Goal: Task Accomplishment & Management: Use online tool/utility

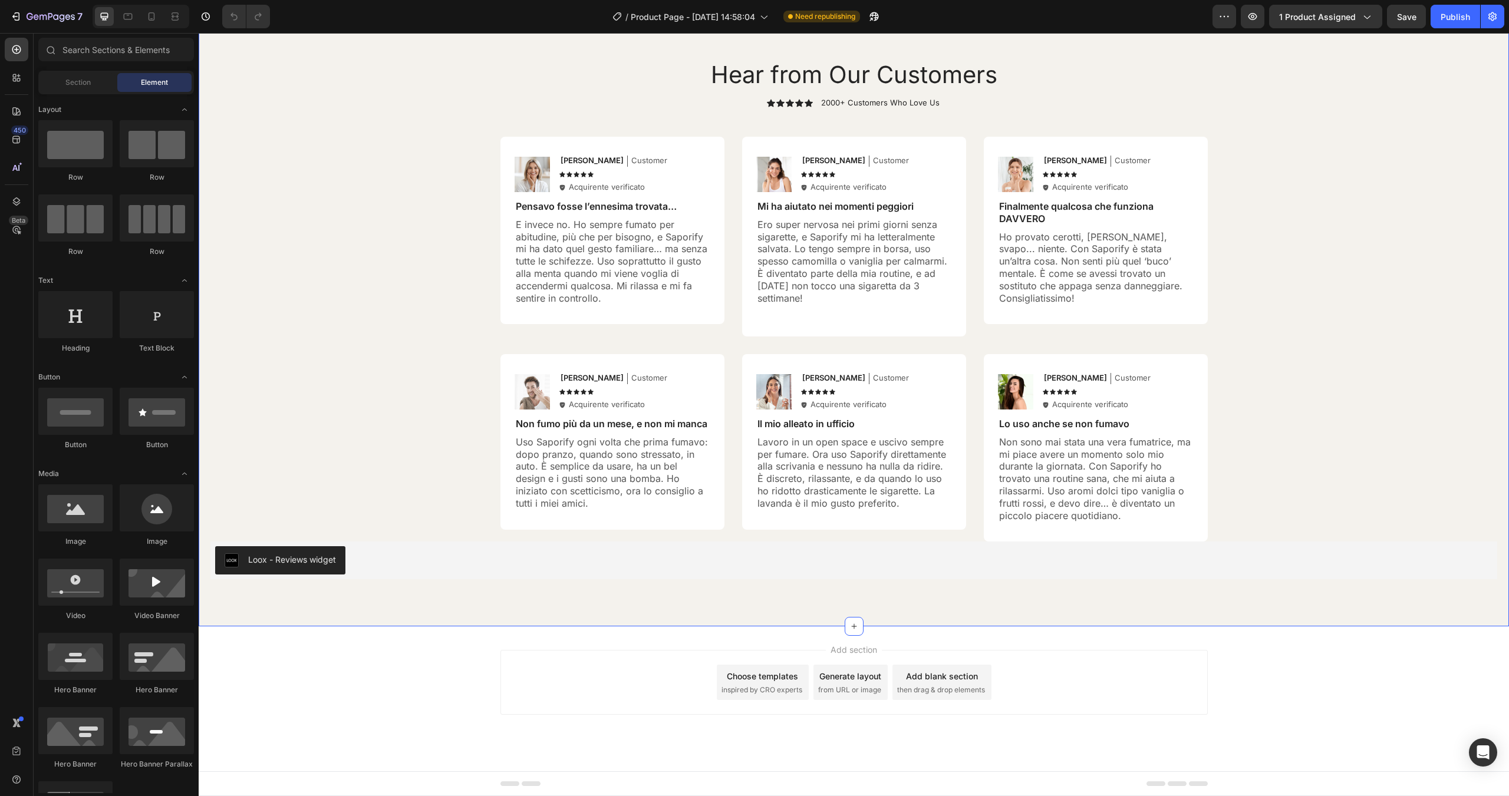
scroll to position [4465, 0]
click at [405, 559] on div "Loox - Reviews widget" at bounding box center [853, 560] width 1277 height 28
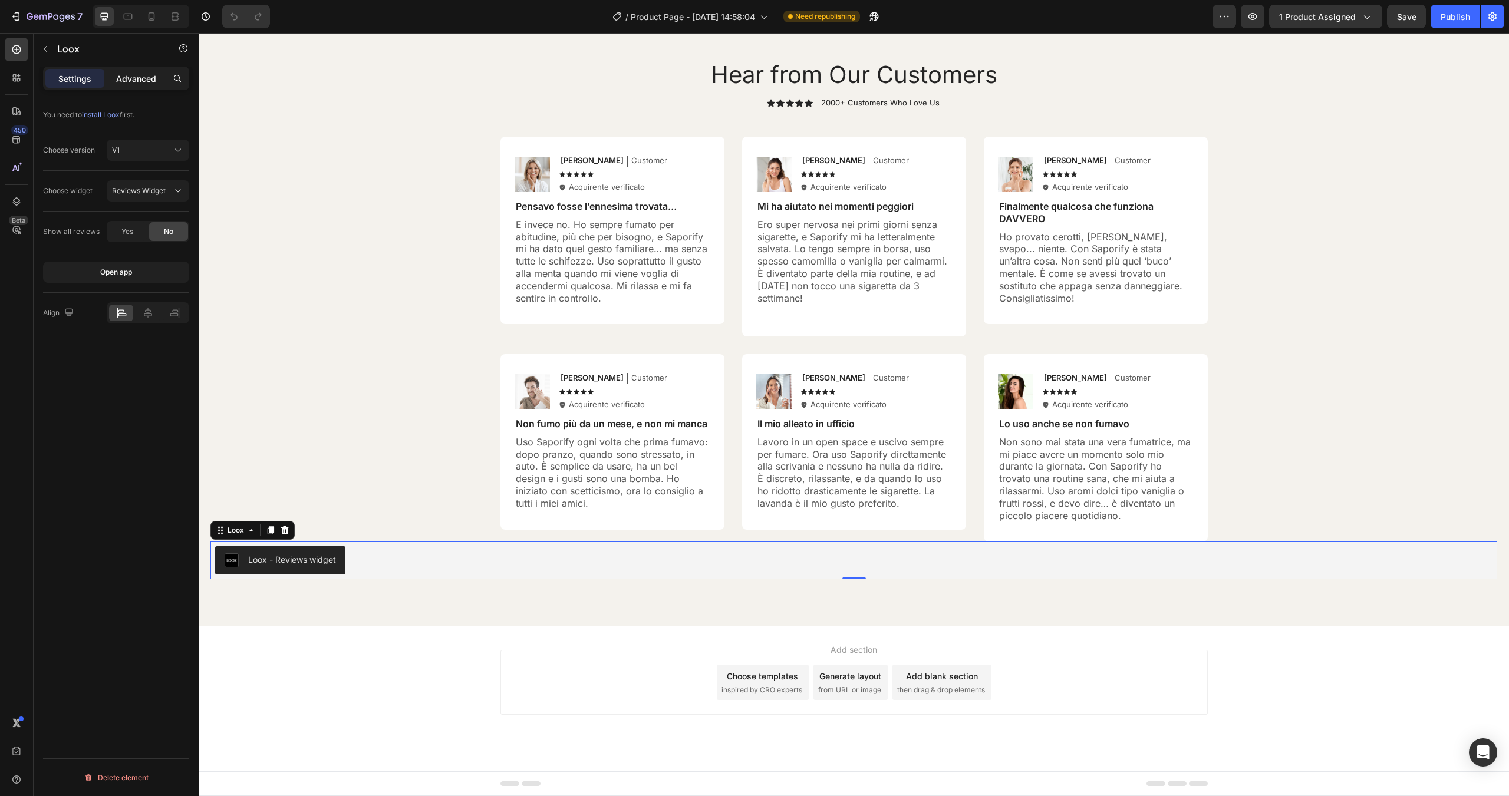
click at [137, 83] on p "Advanced" at bounding box center [136, 78] width 40 height 12
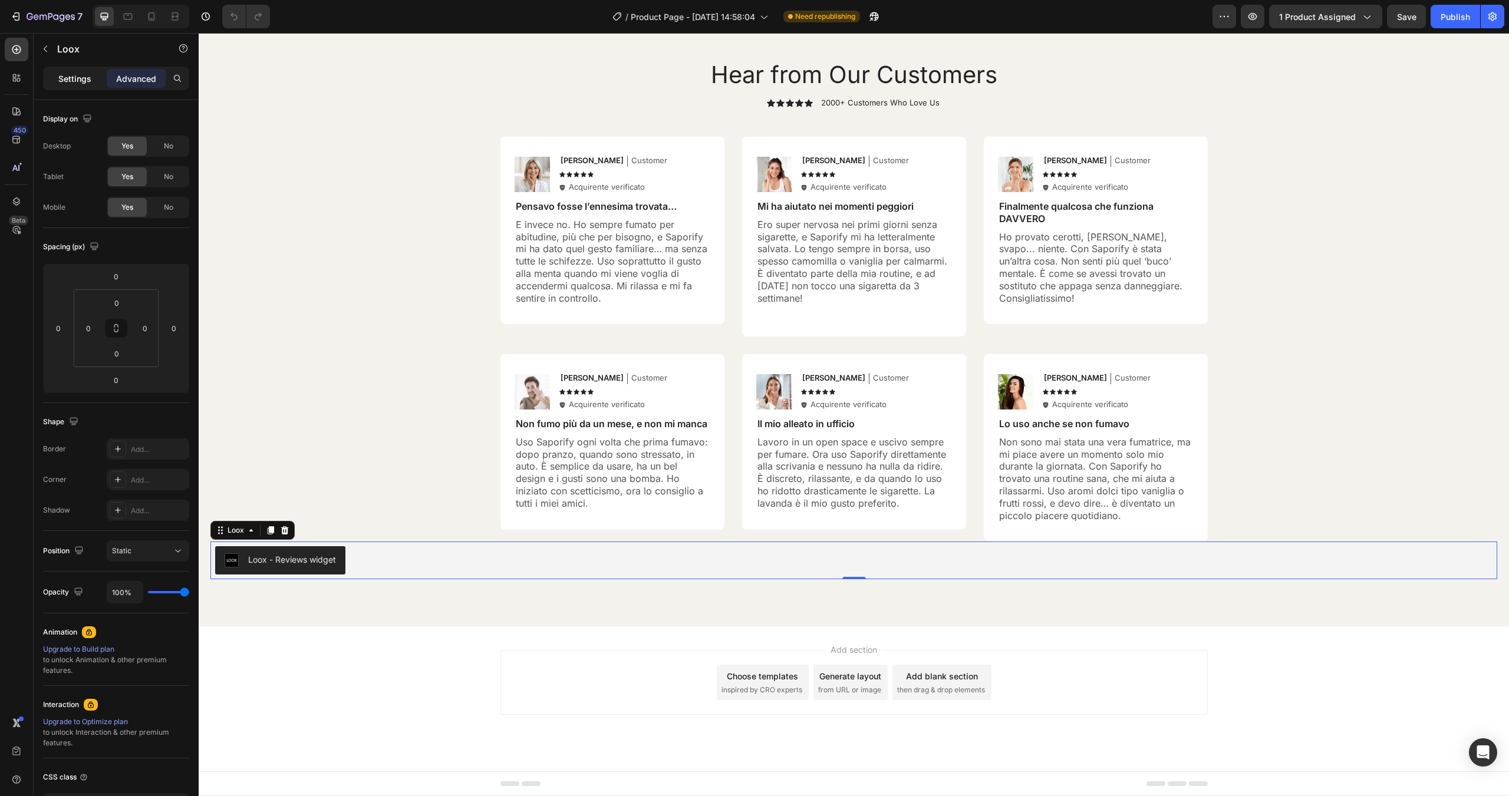
click at [79, 83] on p "Settings" at bounding box center [74, 78] width 33 height 12
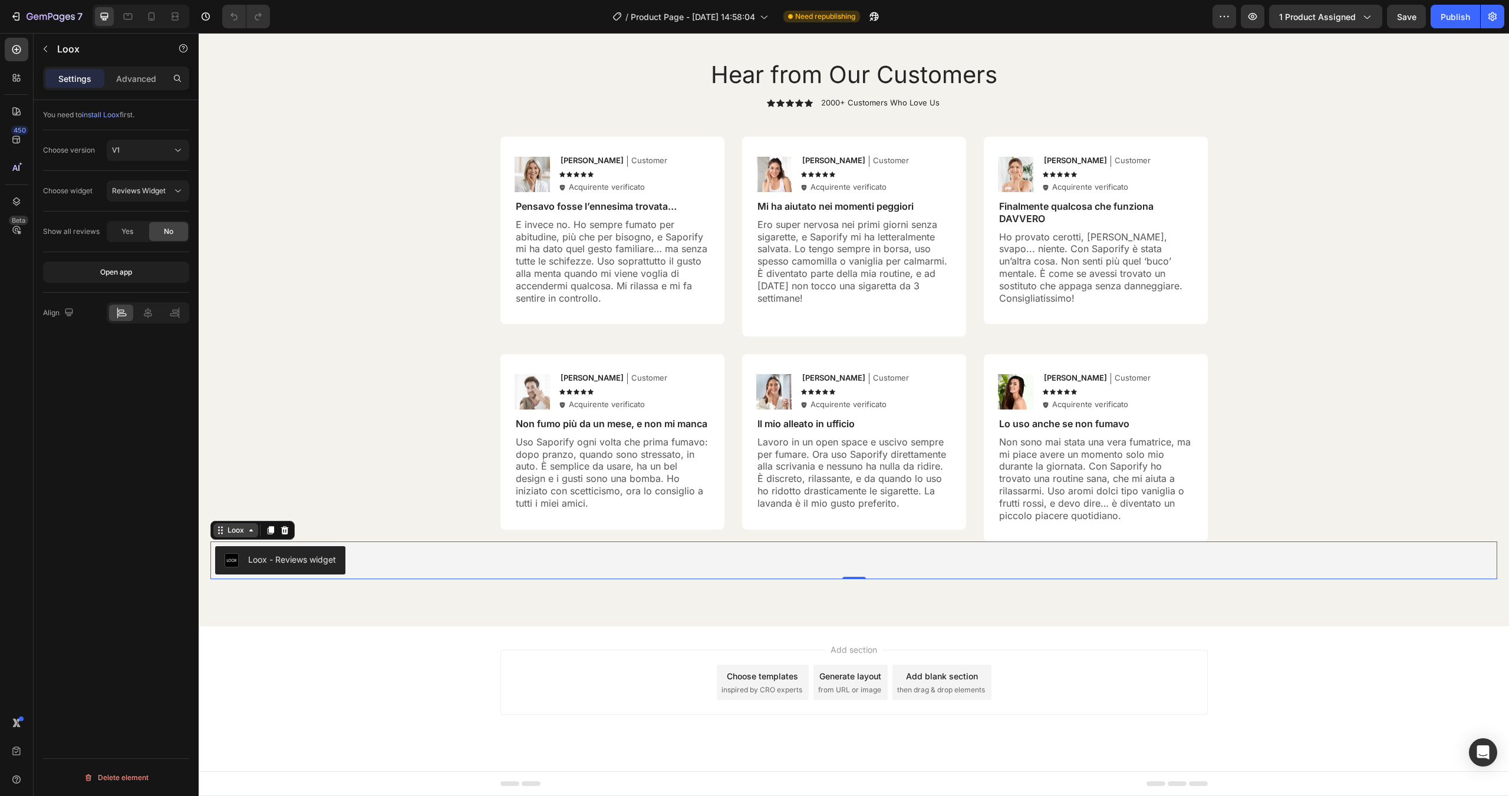
click at [241, 528] on div "Loox" at bounding box center [235, 530] width 21 height 11
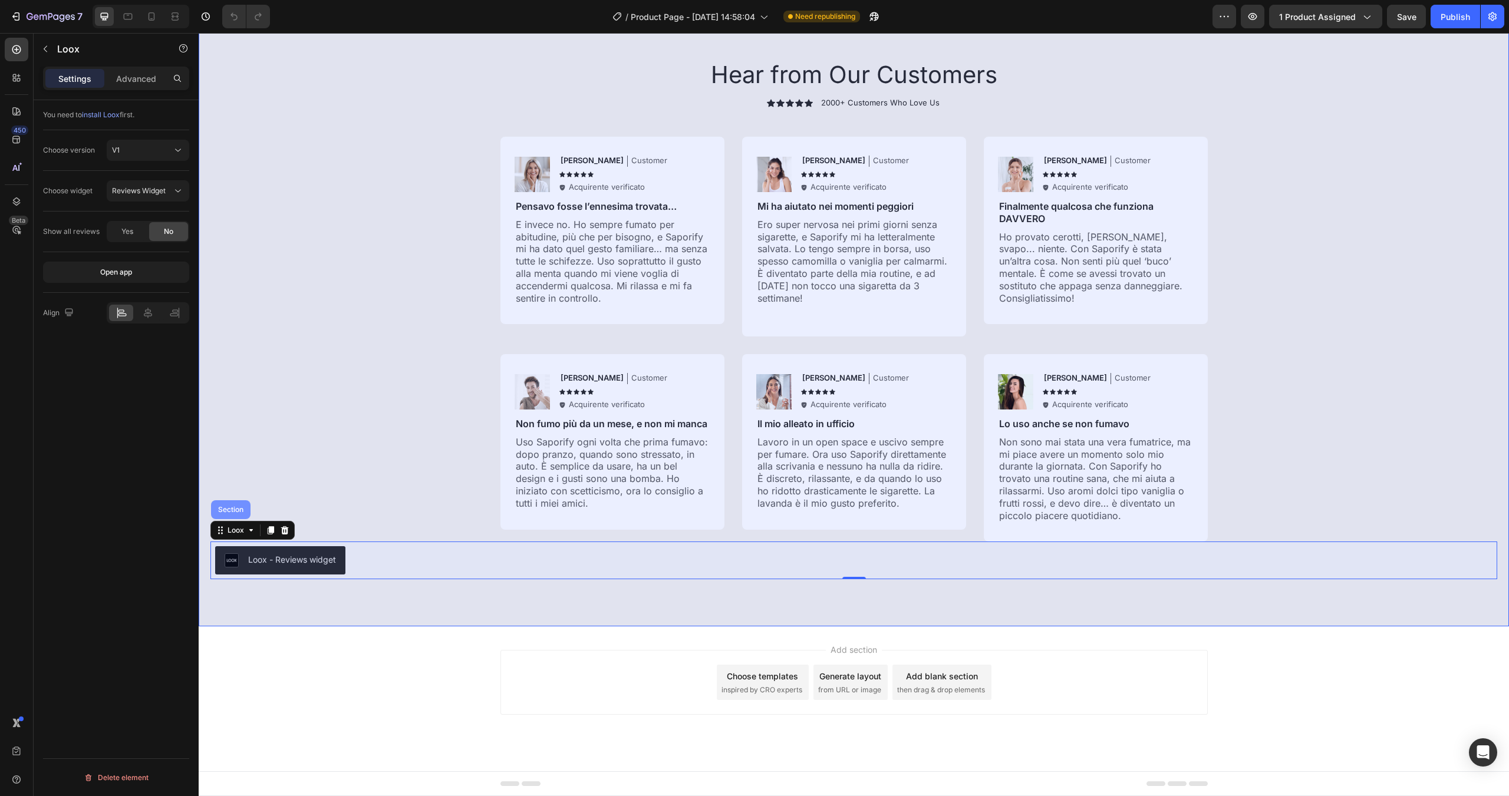
click at [226, 510] on div "Section" at bounding box center [231, 509] width 30 height 7
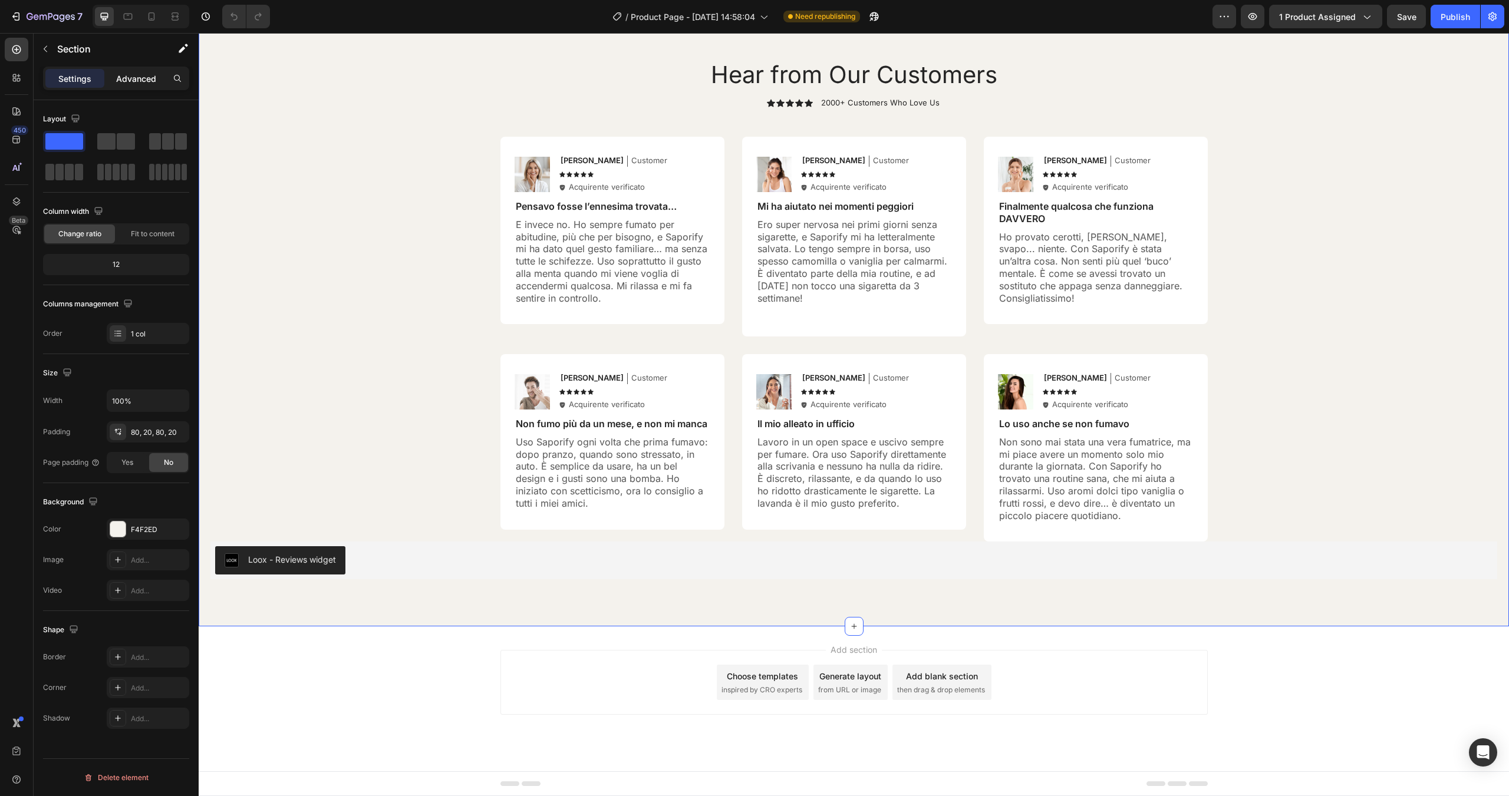
click at [138, 85] on div "Advanced" at bounding box center [136, 78] width 59 height 19
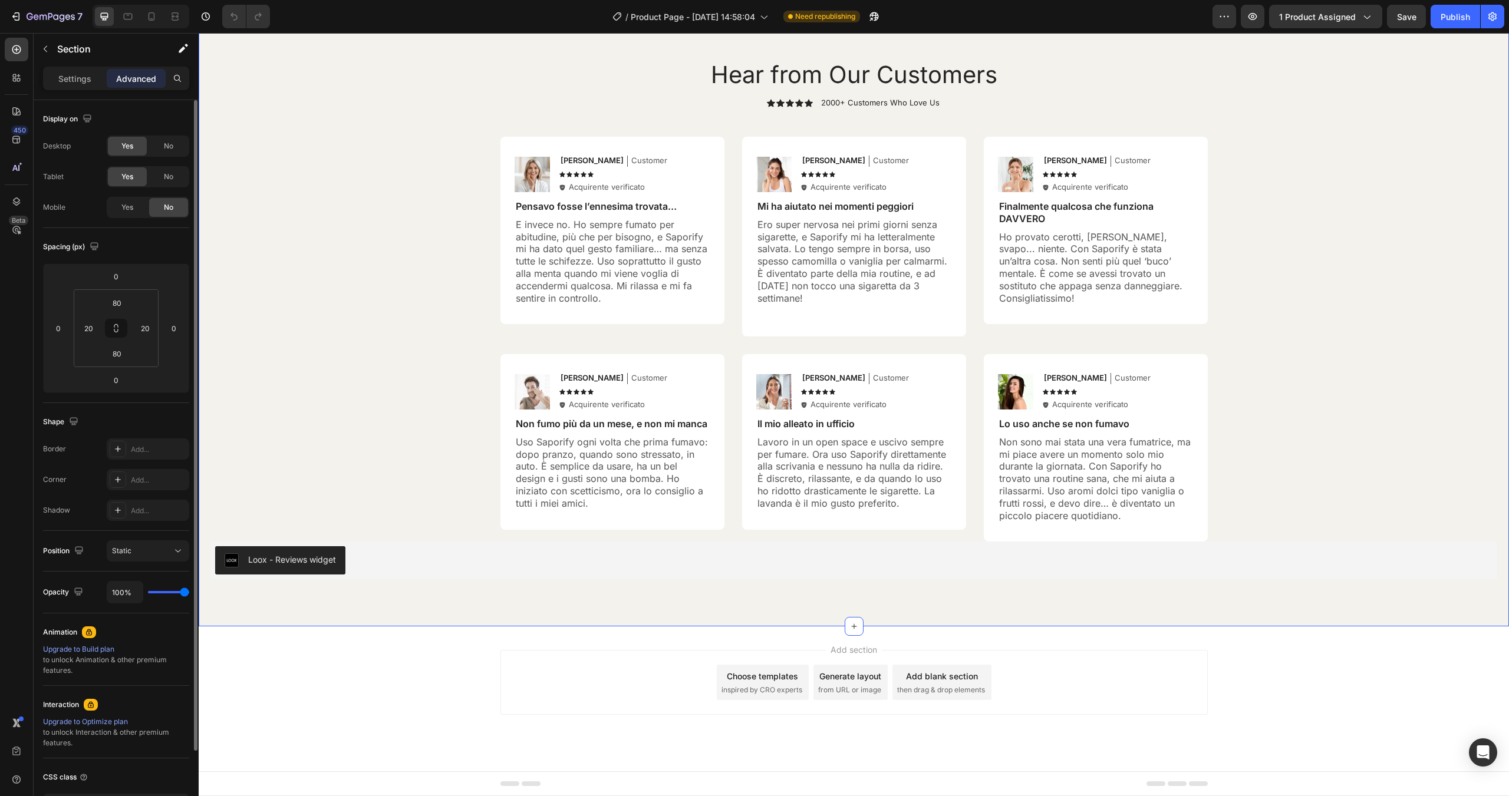
click at [64, 203] on div "Mobile" at bounding box center [54, 207] width 22 height 11
click at [72, 213] on div "Mobile Yes No" at bounding box center [116, 207] width 146 height 21
click at [400, 565] on div "Loox - Reviews widget" at bounding box center [853, 560] width 1277 height 28
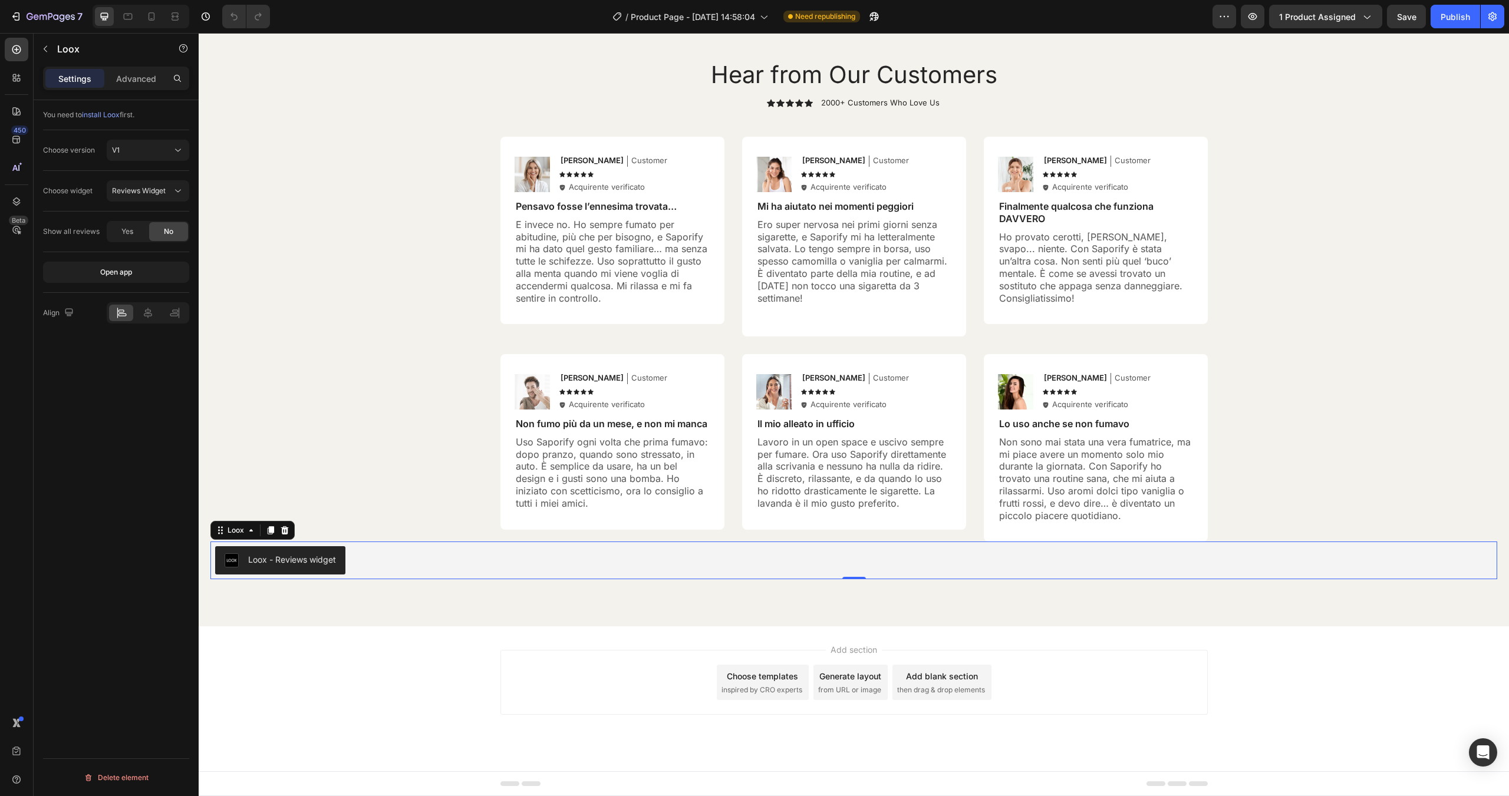
click at [450, 558] on div "Loox - Reviews widget" at bounding box center [853, 560] width 1277 height 28
click at [378, 565] on div "Loox - Reviews widget" at bounding box center [853, 560] width 1277 height 28
click at [134, 83] on p "Advanced" at bounding box center [136, 78] width 40 height 12
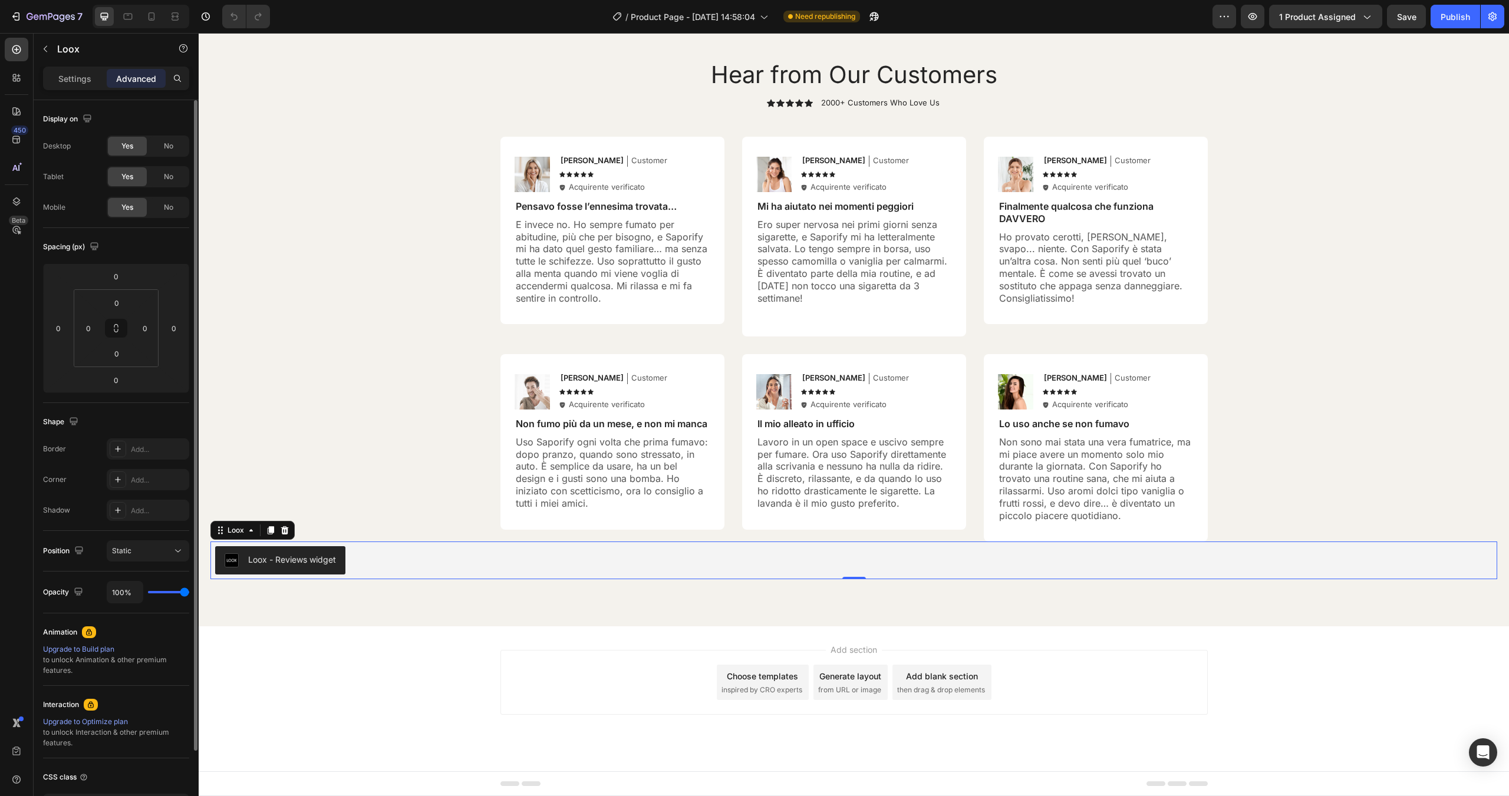
click at [61, 205] on div "Mobile" at bounding box center [54, 207] width 22 height 11
click at [238, 535] on div "Loox" at bounding box center [235, 530] width 21 height 11
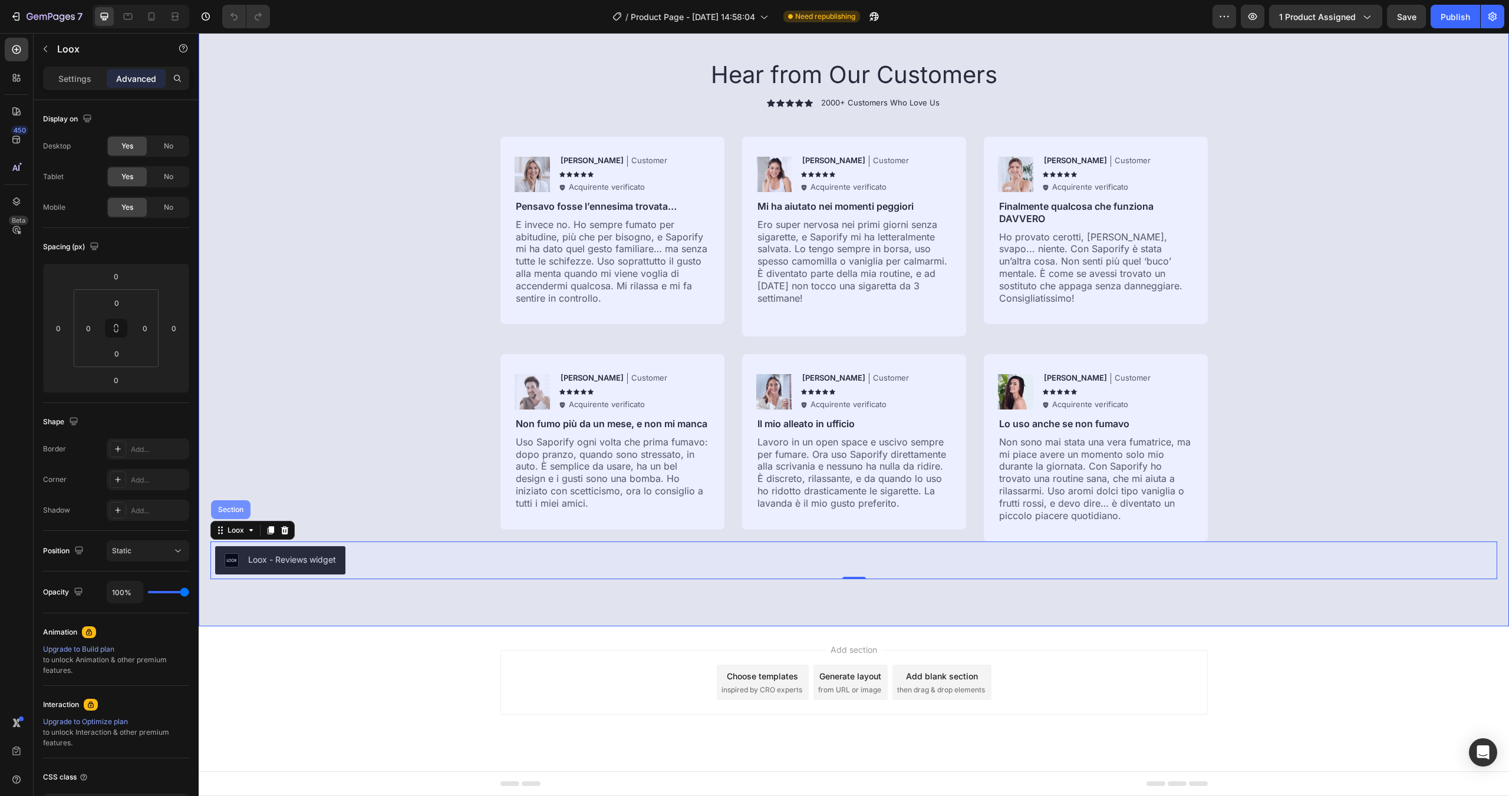
click at [232, 512] on div "Section" at bounding box center [231, 509] width 30 height 7
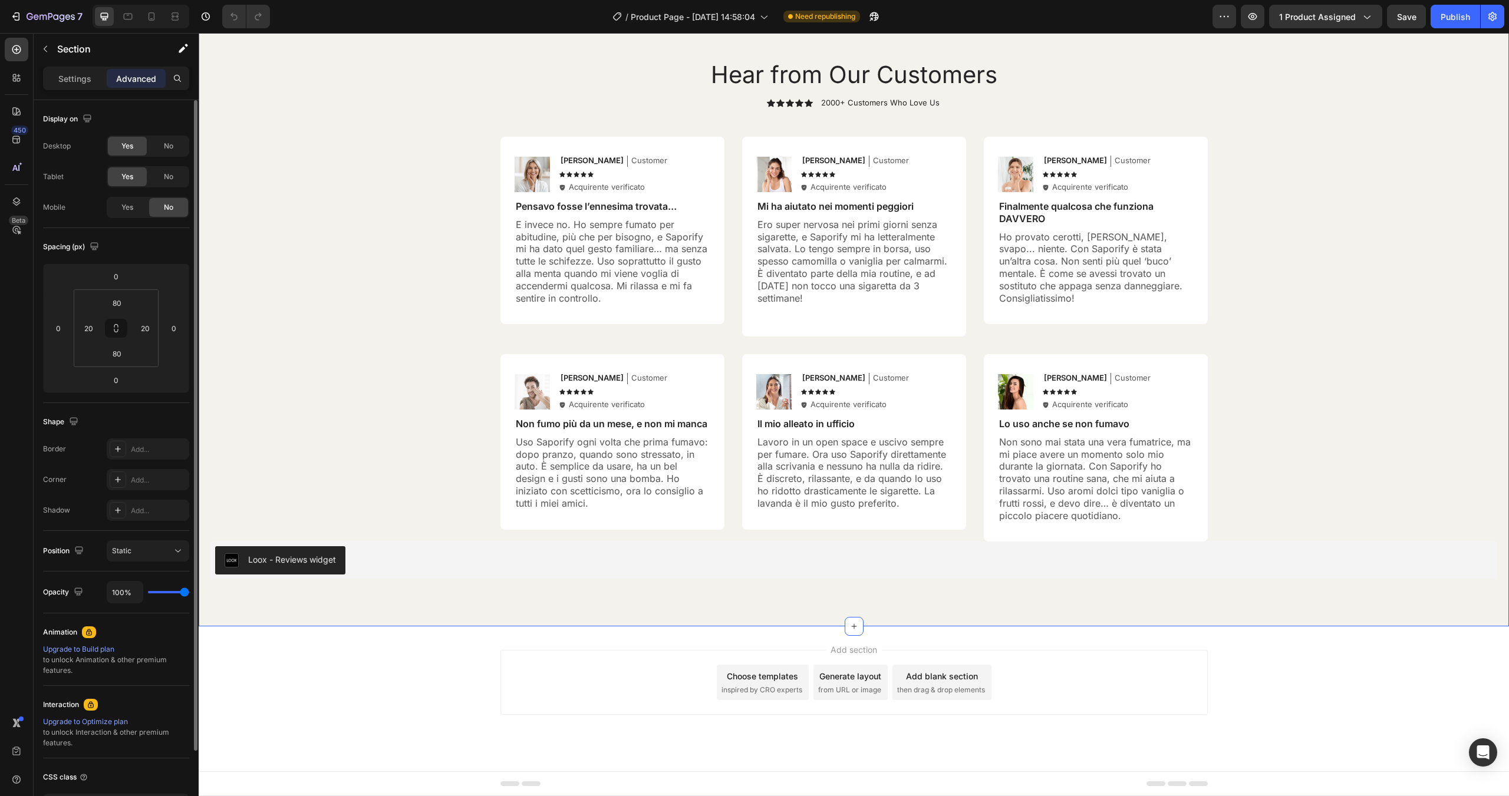
click at [52, 209] on div "Mobile" at bounding box center [54, 207] width 22 height 11
click at [86, 214] on div "Mobile Yes No" at bounding box center [116, 207] width 146 height 21
click at [64, 206] on div "Mobile" at bounding box center [54, 207] width 22 height 11
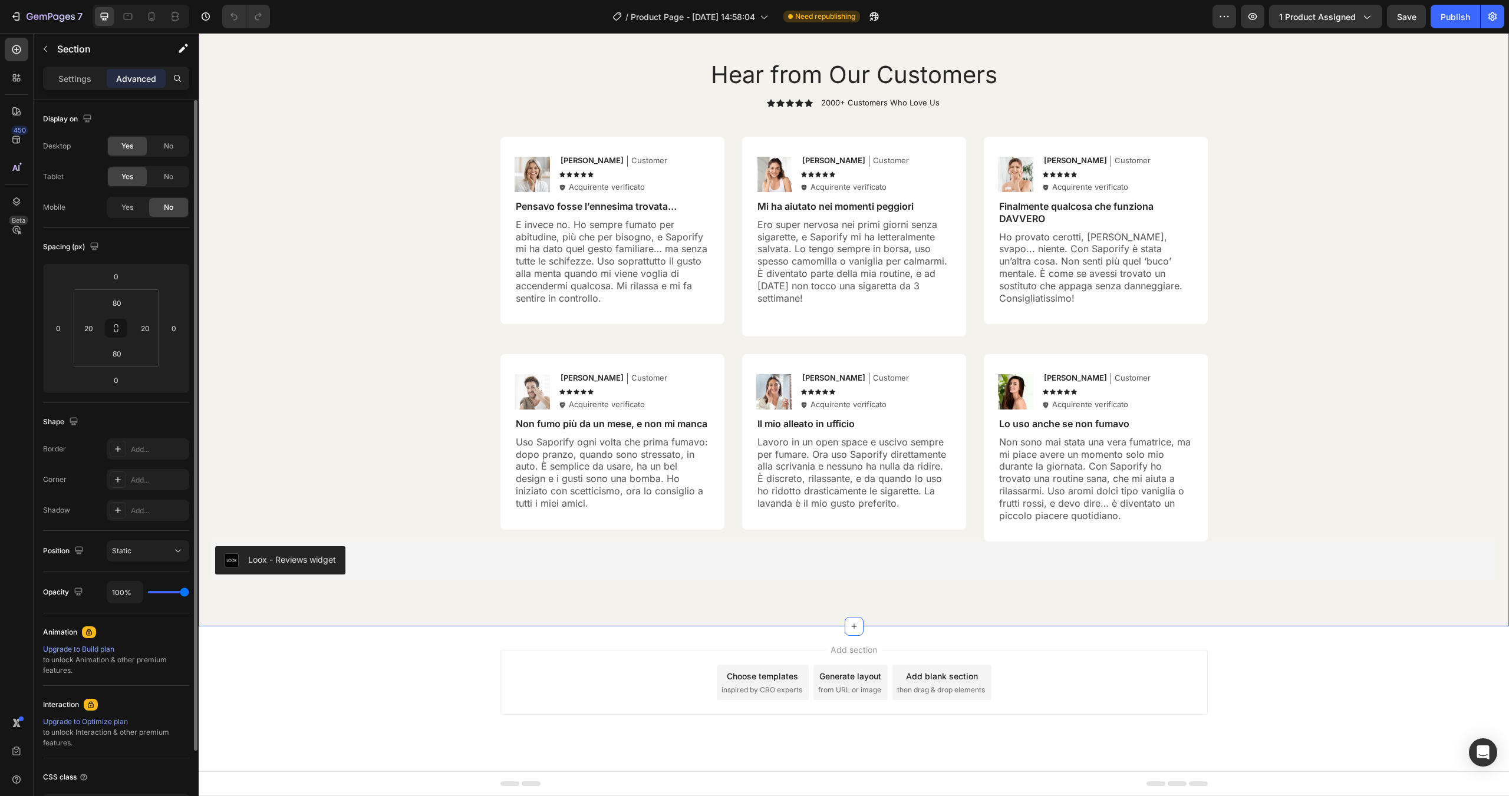
click at [64, 206] on div "Mobile" at bounding box center [54, 207] width 22 height 11
click at [156, 15] on icon at bounding box center [152, 17] width 12 height 12
type input "70"
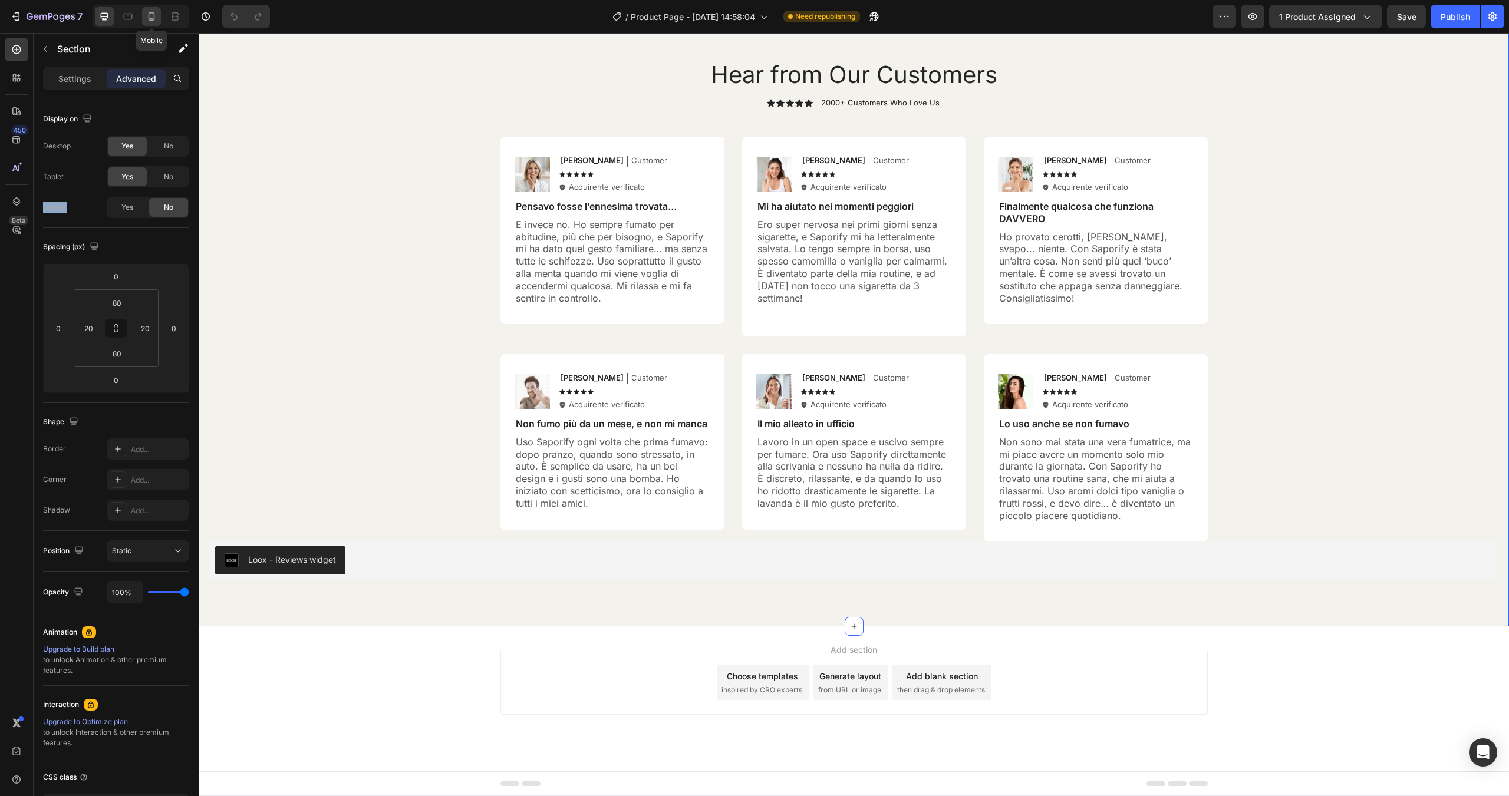
type input "70"
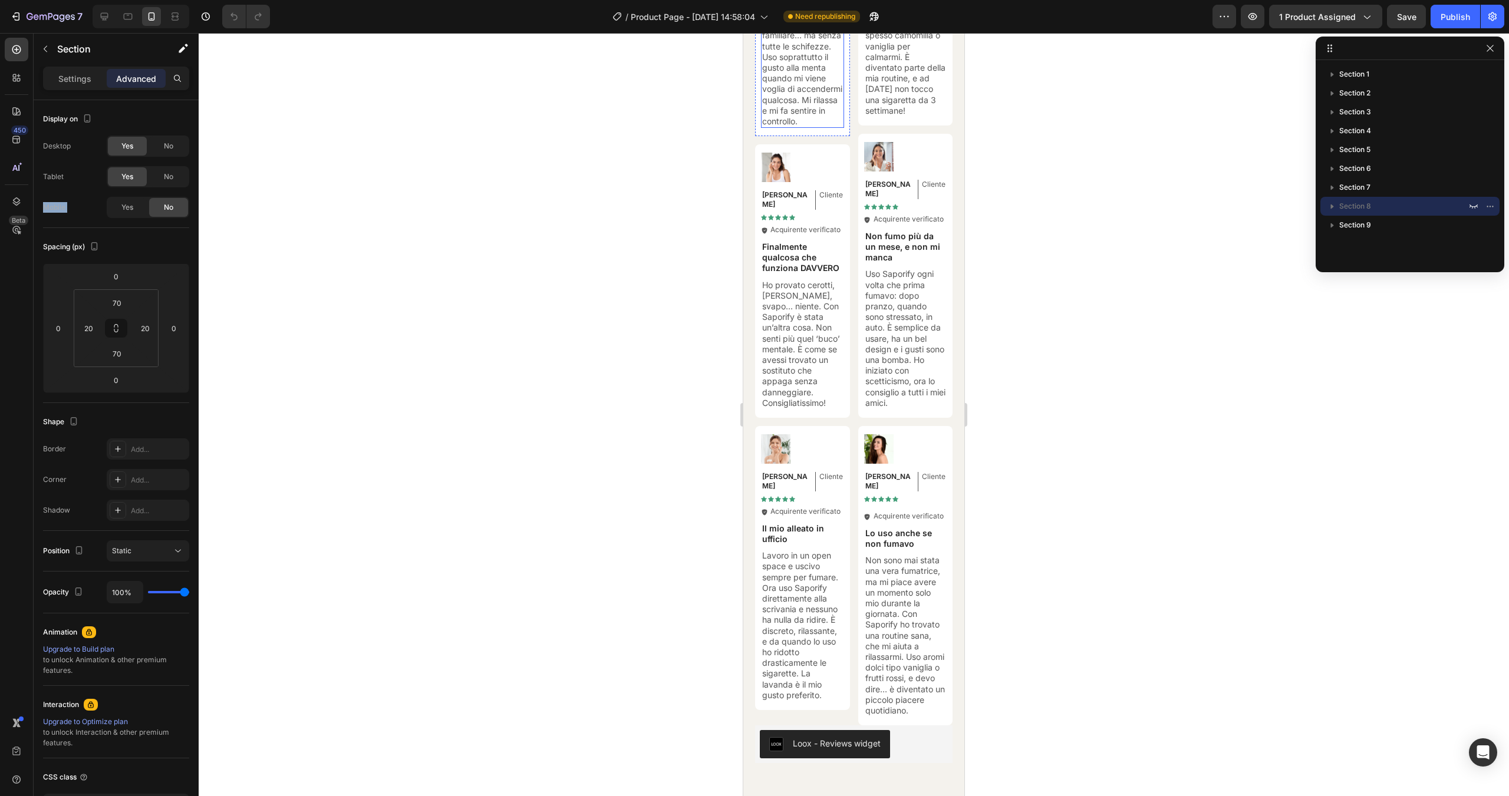
scroll to position [5064, 0]
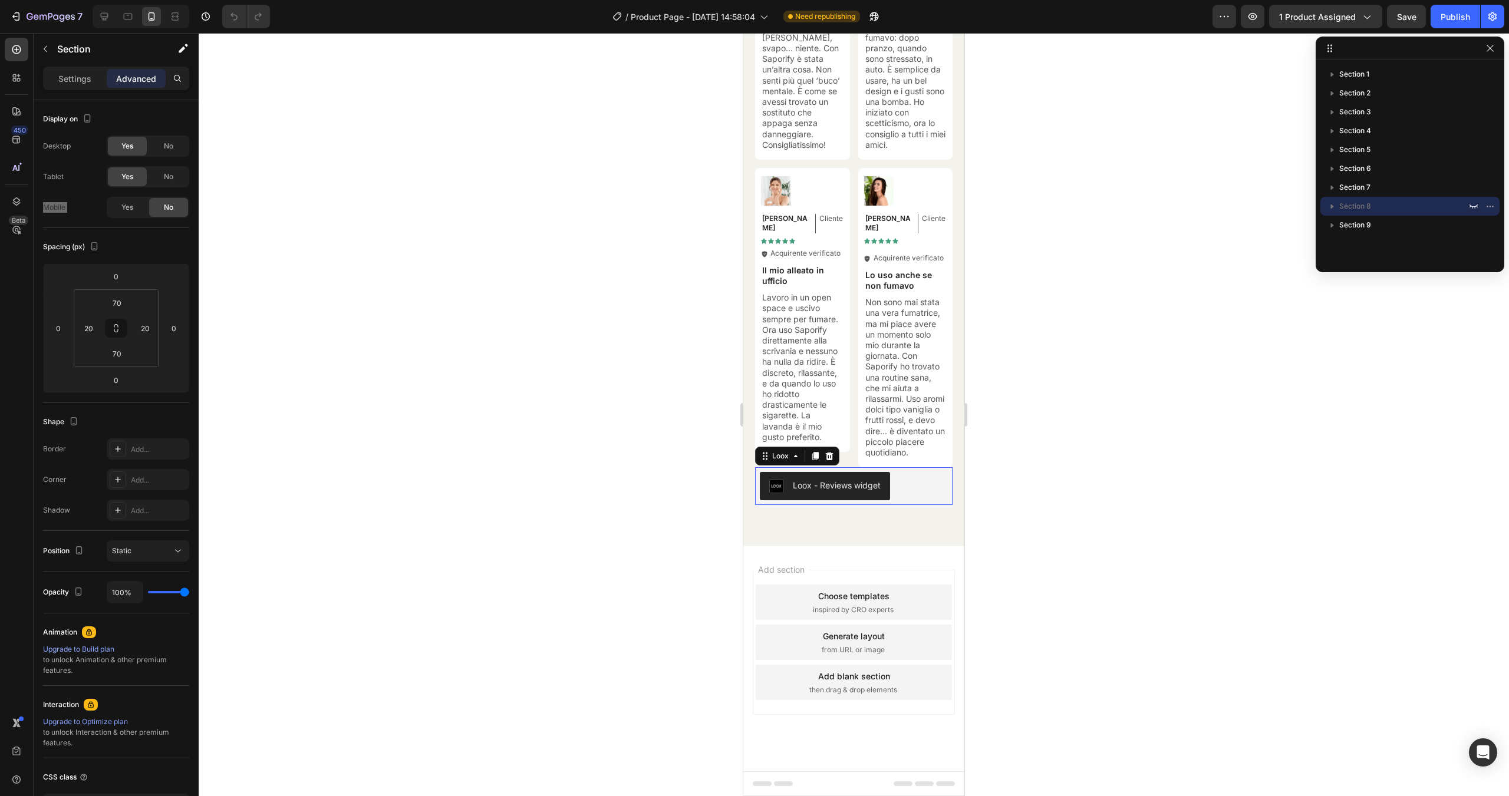
click at [915, 483] on div "Loox - Reviews widget" at bounding box center [854, 486] width 188 height 28
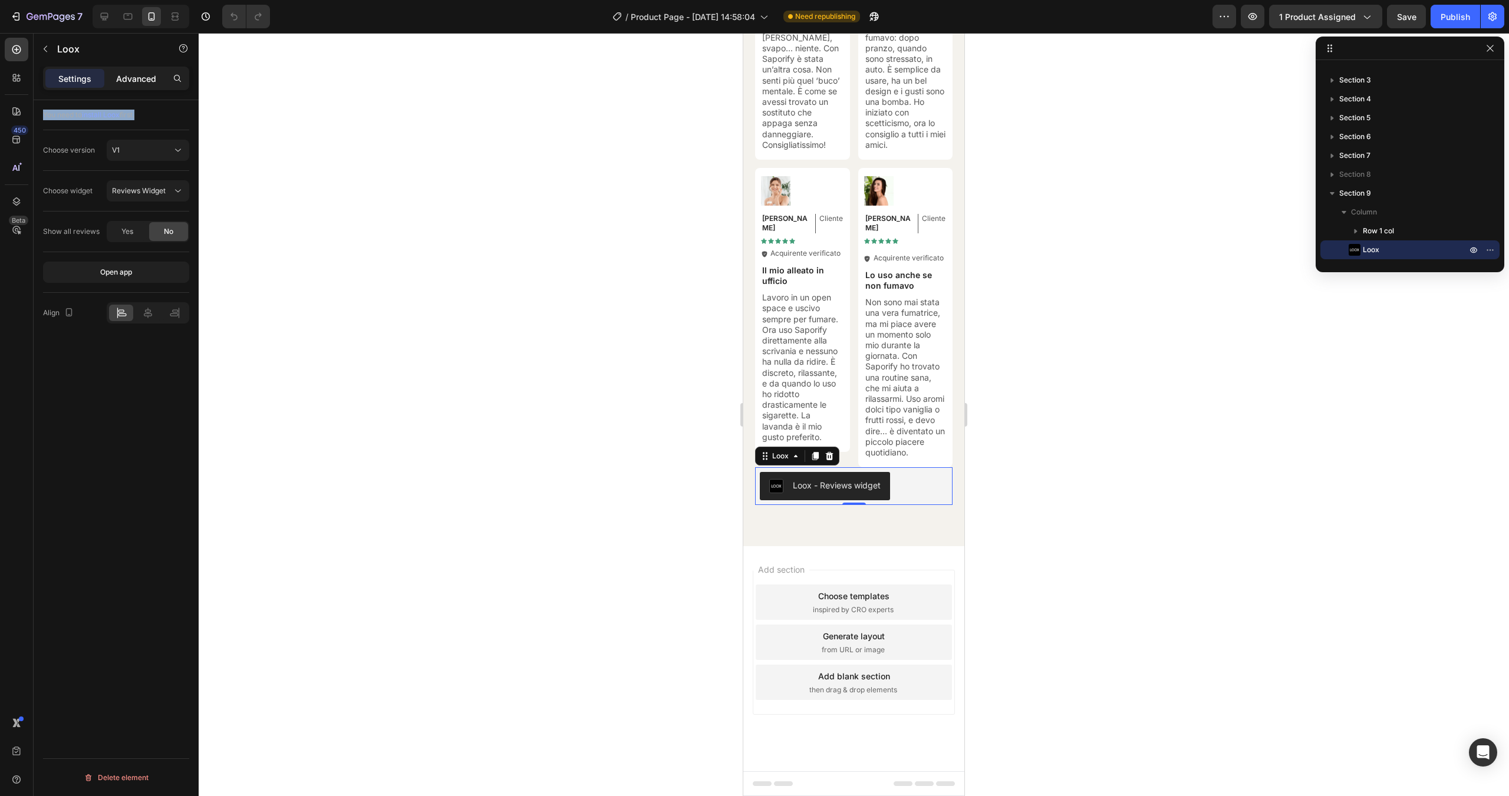
click at [147, 83] on p "Advanced" at bounding box center [136, 78] width 40 height 12
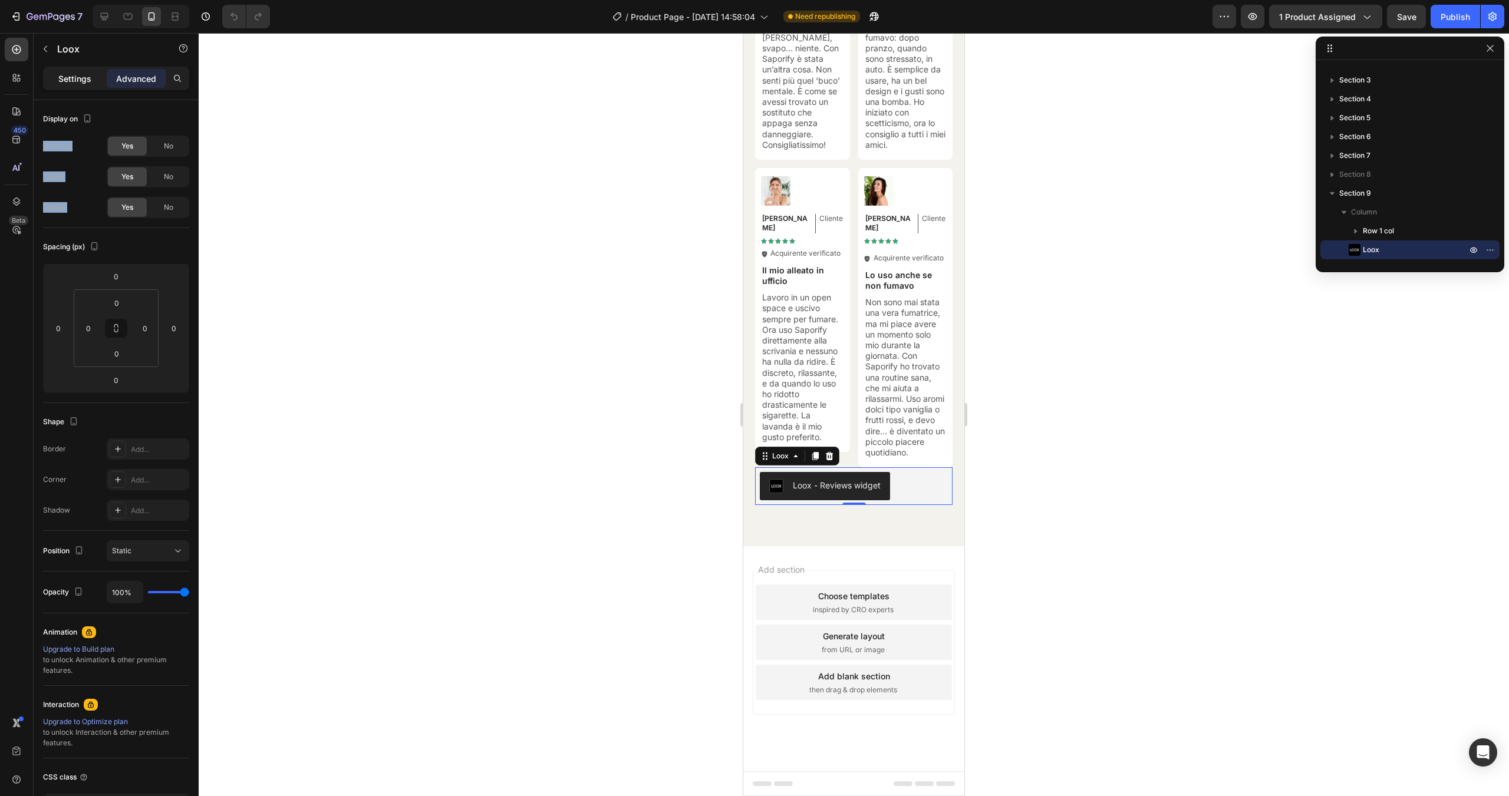
click at [60, 79] on p "Settings" at bounding box center [74, 78] width 33 height 12
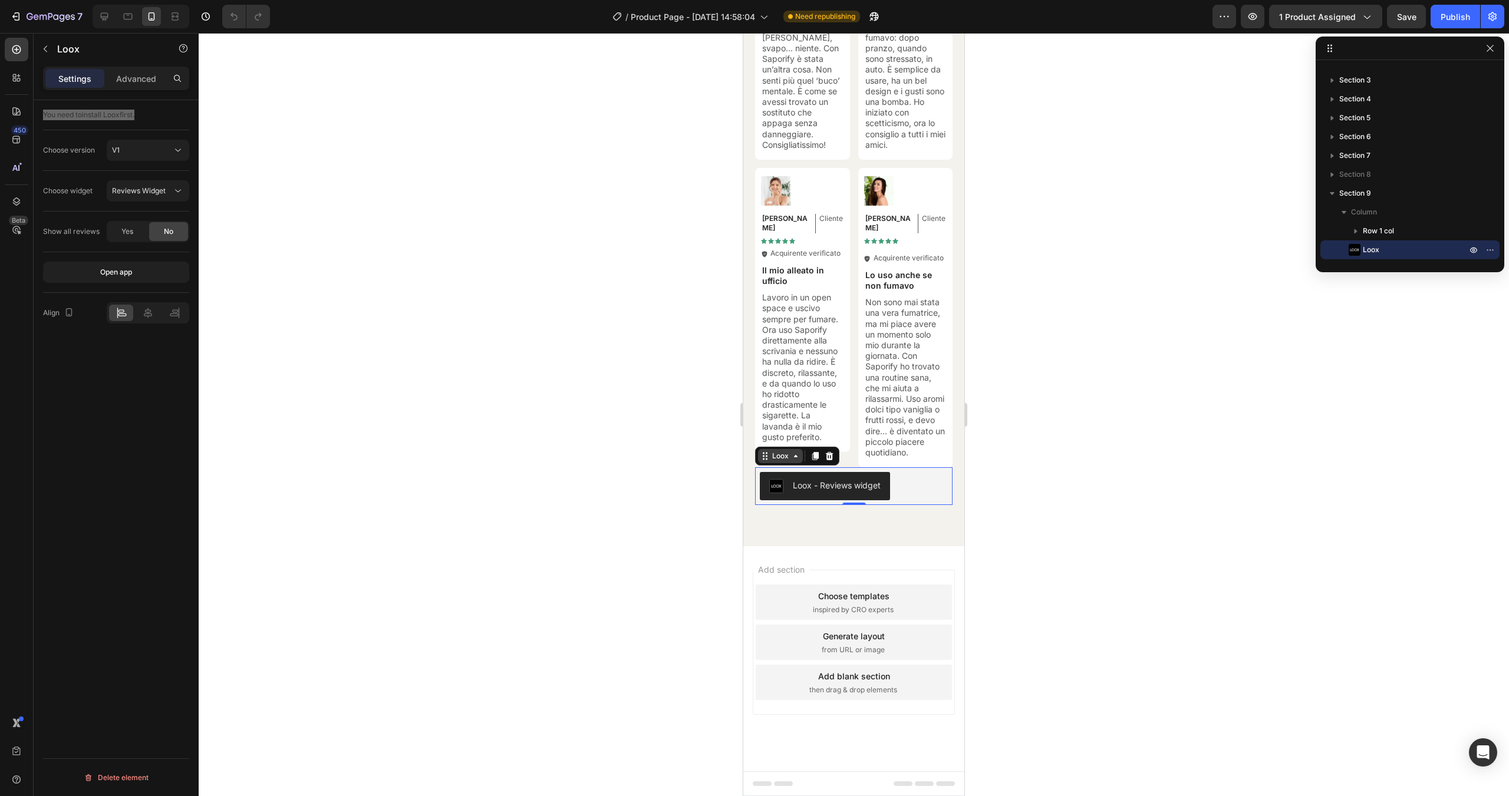
click at [790, 458] on div "Loox" at bounding box center [780, 456] width 21 height 11
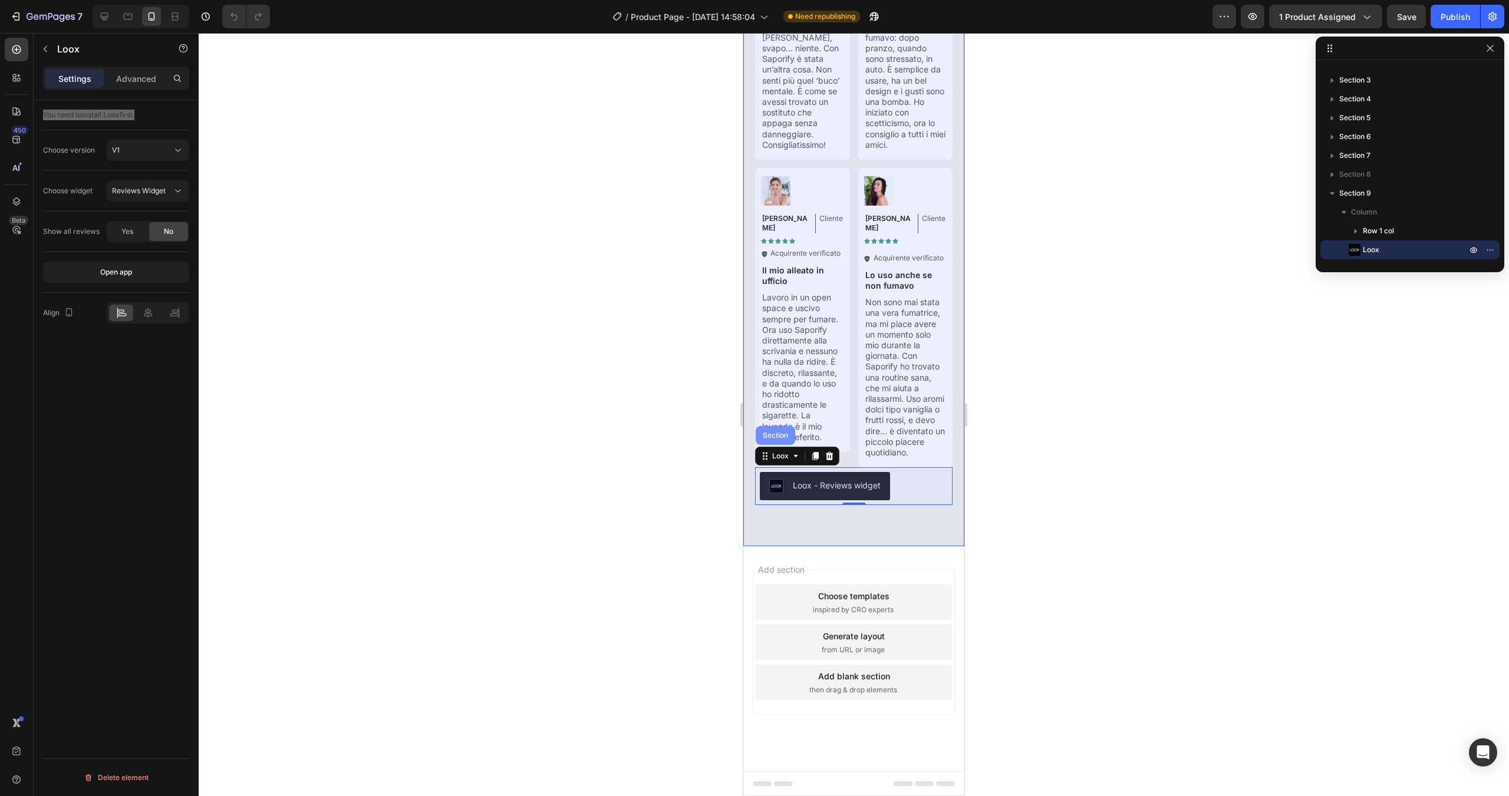
click at [777, 440] on div "Section" at bounding box center [775, 435] width 39 height 19
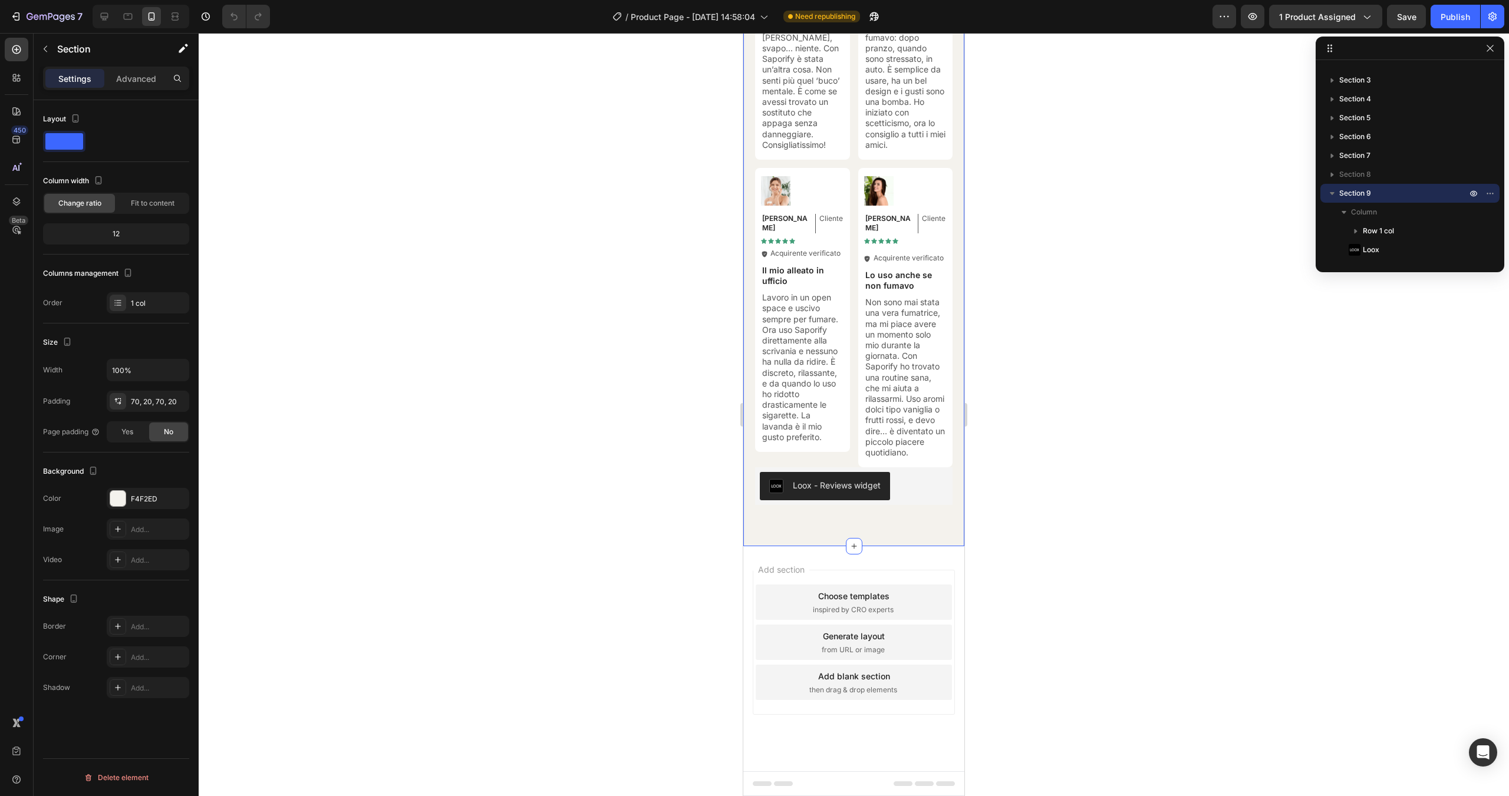
click at [129, 67] on div "Settings Advanced" at bounding box center [116, 79] width 146 height 24
click at [134, 80] on p "Advanced" at bounding box center [136, 78] width 40 height 12
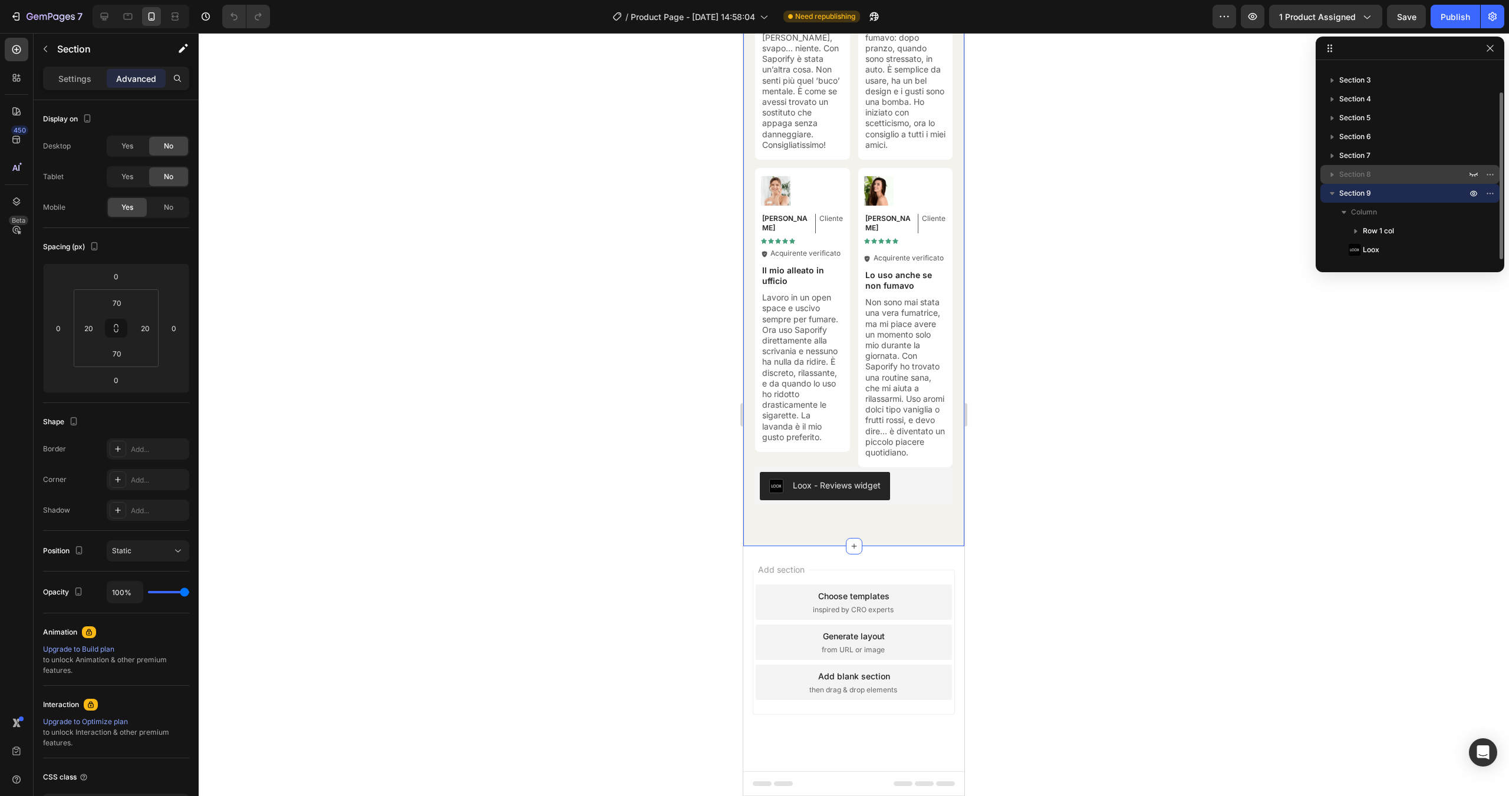
click at [1379, 173] on p "Section 8" at bounding box center [1404, 175] width 130 height 12
click at [922, 484] on div "Loox - Reviews widget" at bounding box center [854, 486] width 188 height 28
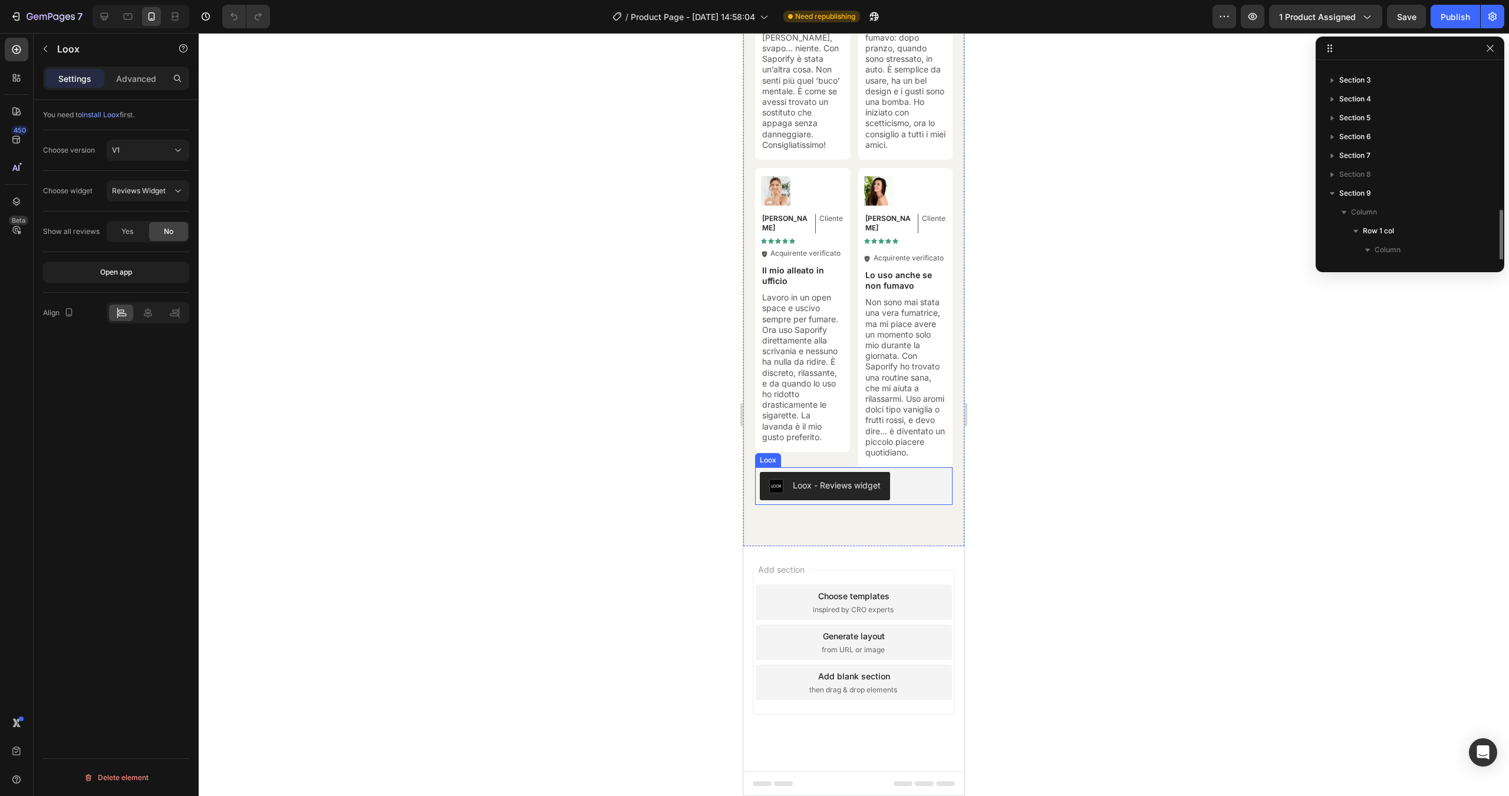
scroll to position [107, 0]
click at [133, 76] on p "Advanced" at bounding box center [136, 78] width 40 height 12
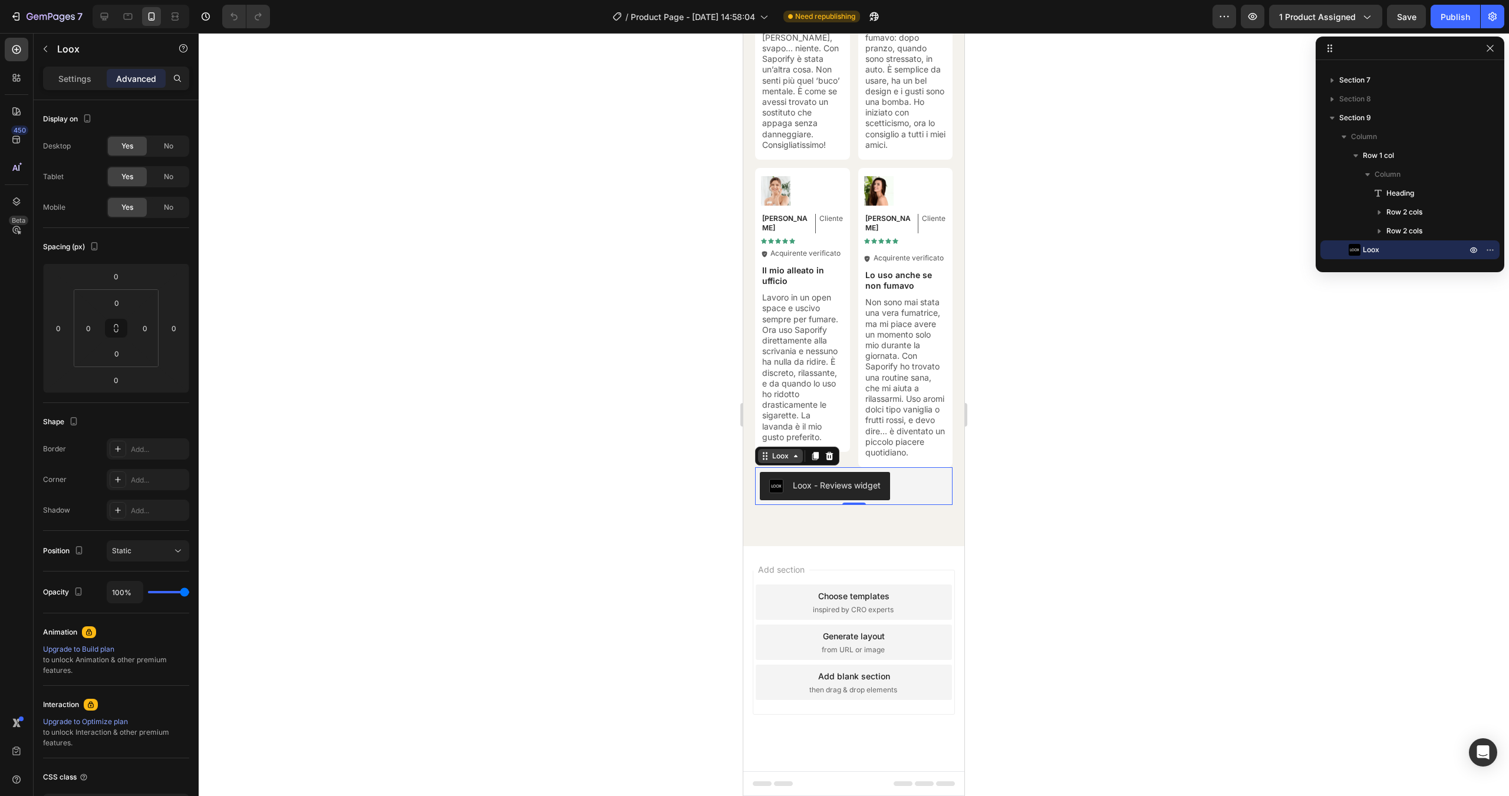
click at [778, 459] on div "Loox" at bounding box center [780, 456] width 21 height 11
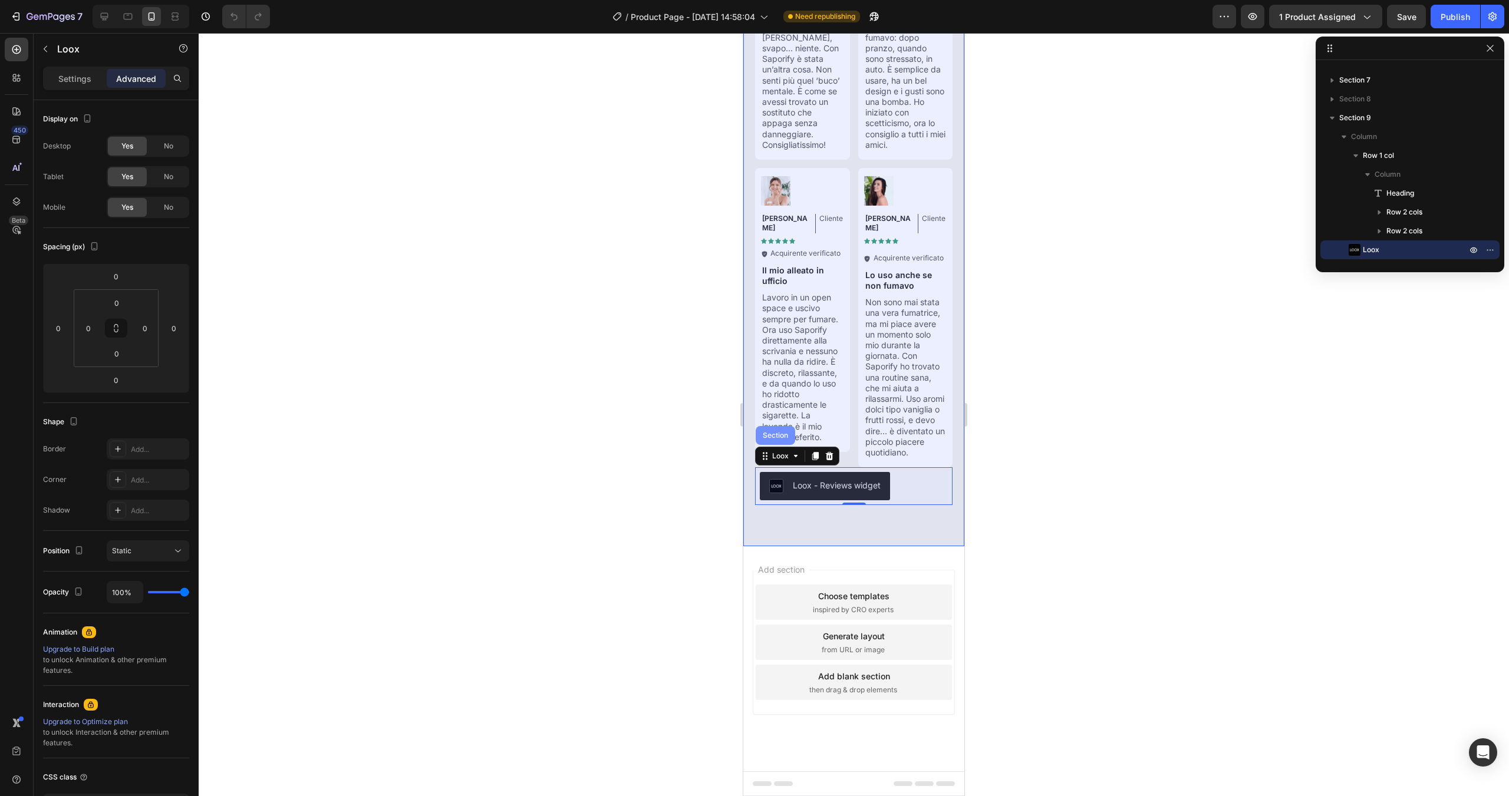
click at [783, 442] on div "Section" at bounding box center [775, 435] width 39 height 19
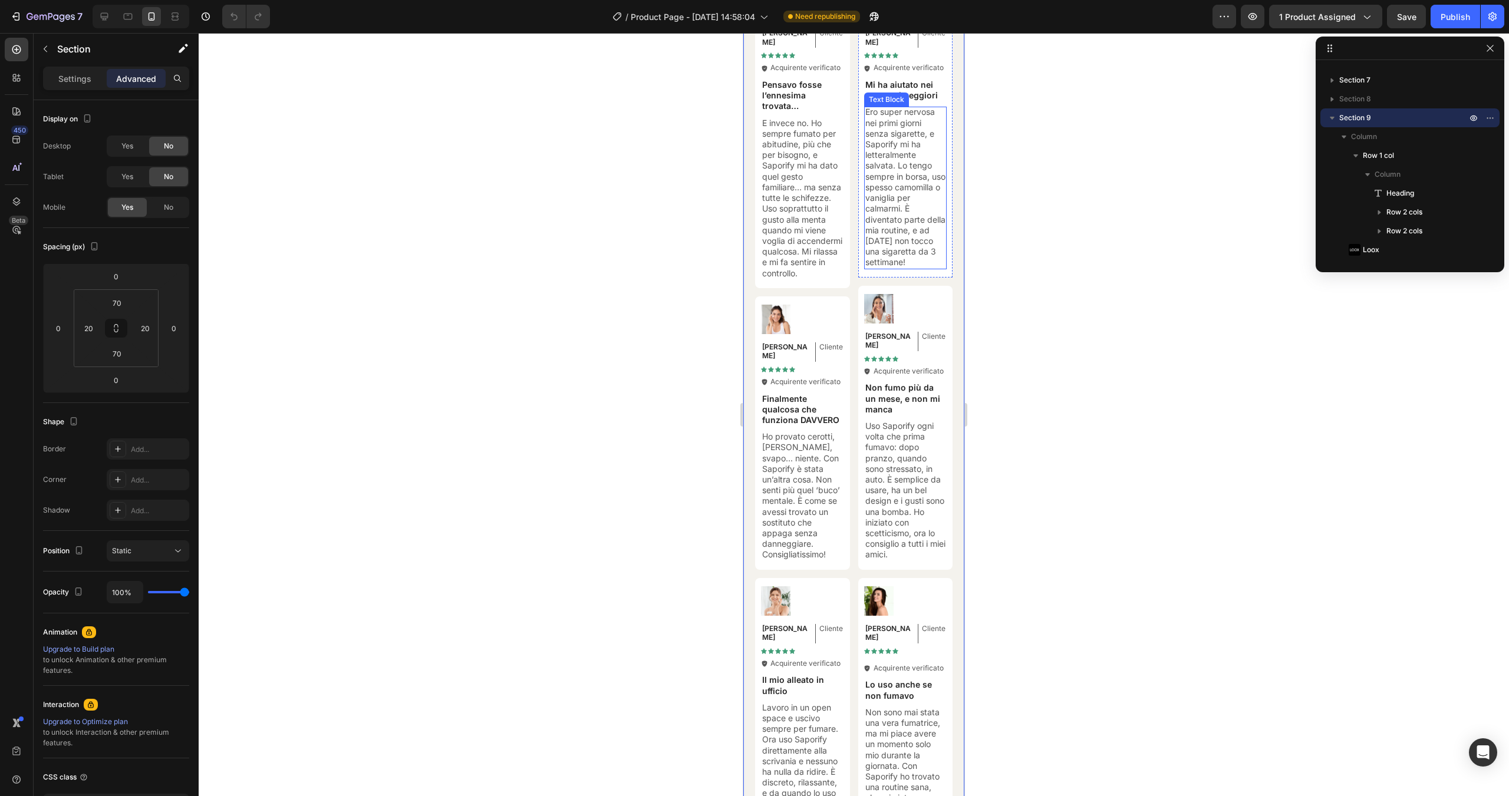
scroll to position [4298, 0]
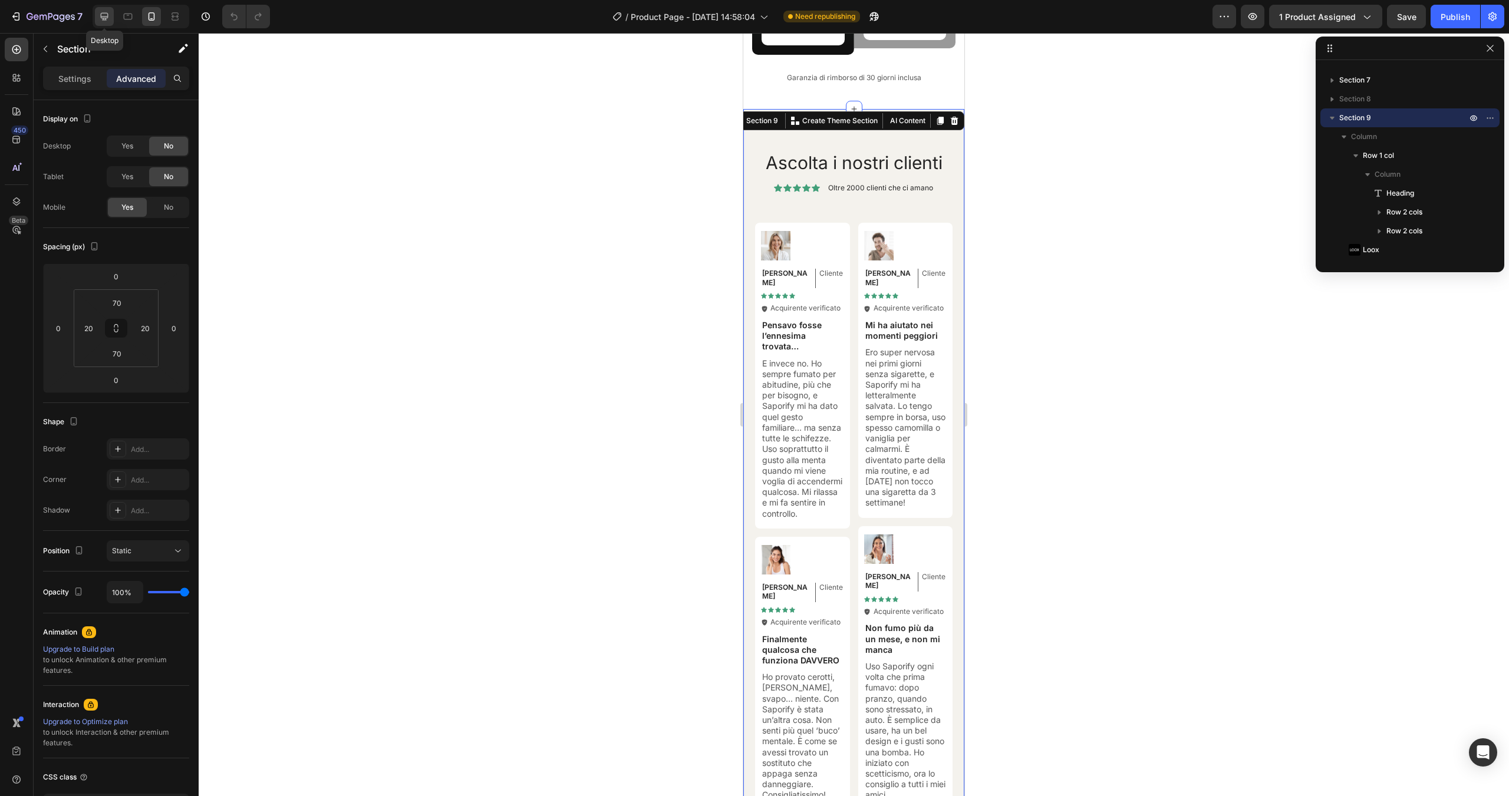
click at [99, 20] on icon at bounding box center [104, 17] width 12 height 12
type input "80"
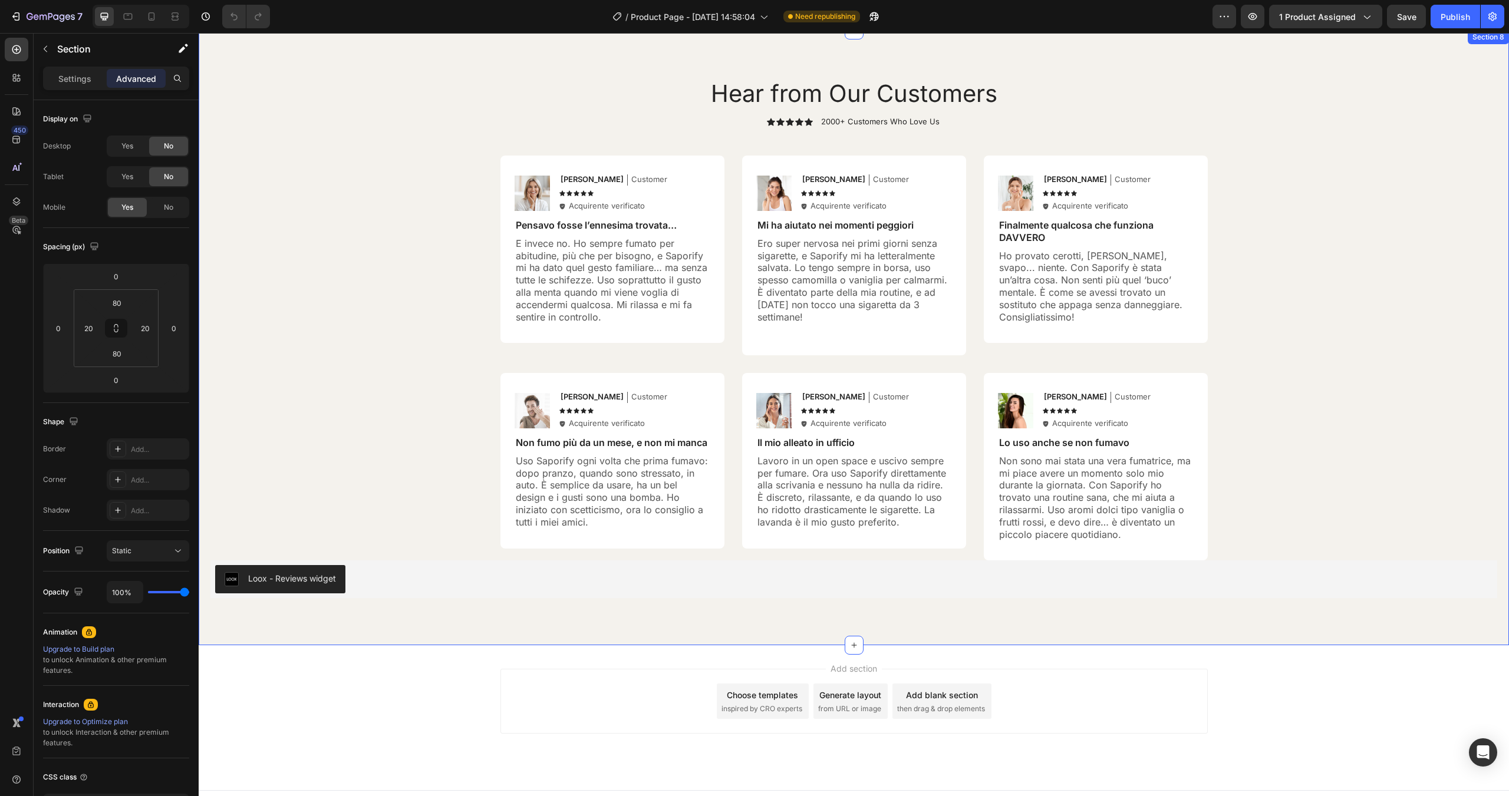
scroll to position [4465, 0]
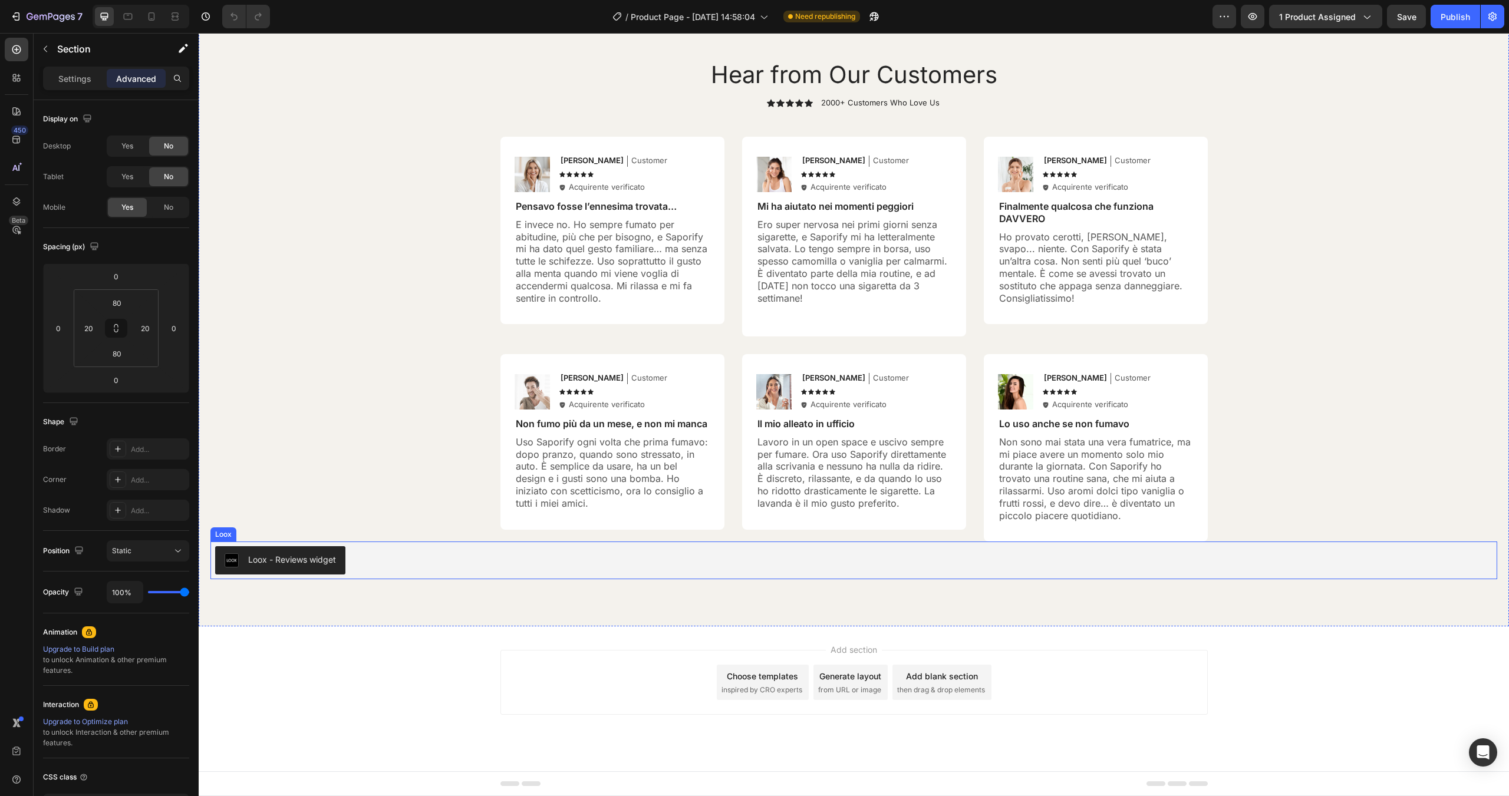
click at [397, 560] on div "Loox - Reviews widget" at bounding box center [853, 560] width 1277 height 28
